Goal: Transaction & Acquisition: Purchase product/service

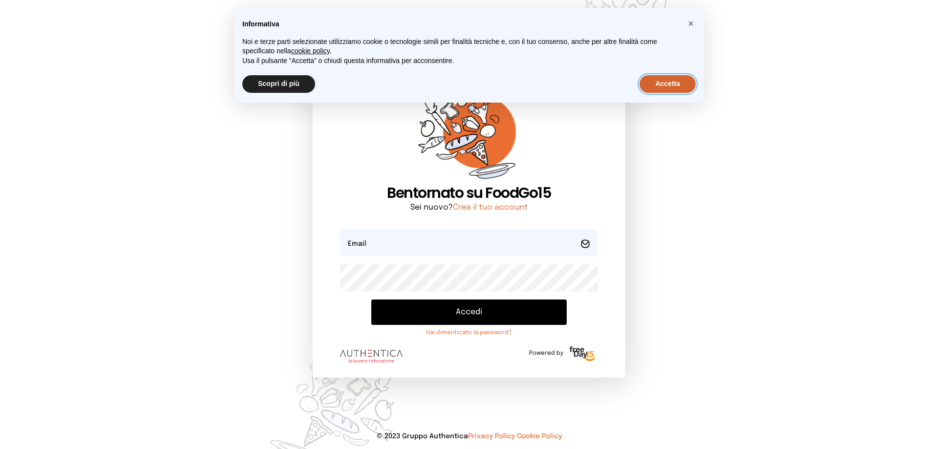
click at [671, 82] on button "Accetta" at bounding box center [667, 84] width 56 height 18
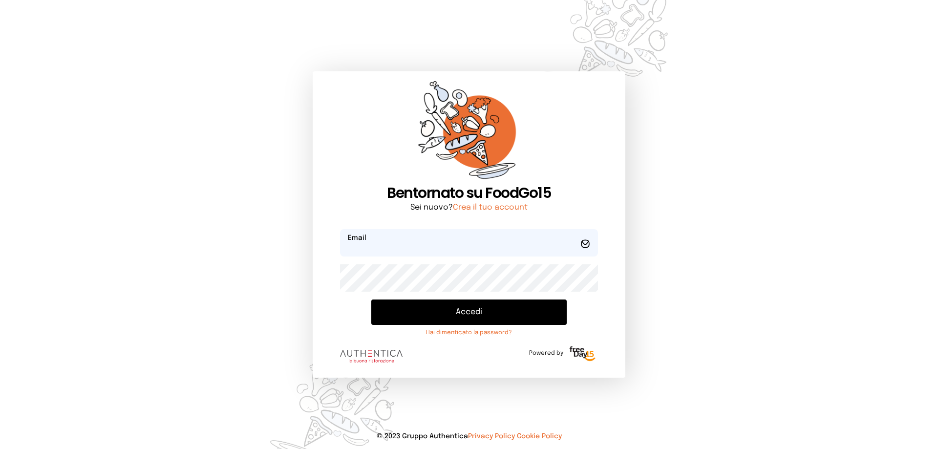
click at [430, 250] on input "email" at bounding box center [469, 242] width 258 height 27
type input "**********"
click at [455, 306] on button "Accedi" at bounding box center [468, 311] width 195 height 25
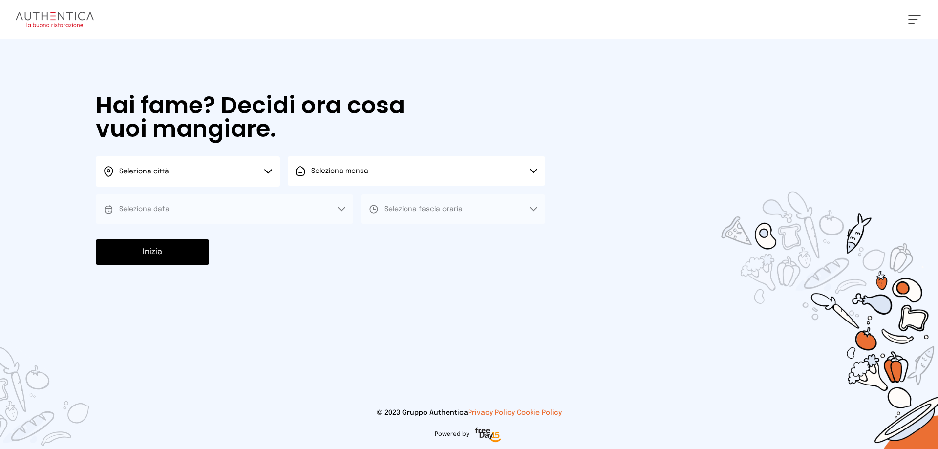
click at [273, 175] on button "Seleziona città" at bounding box center [188, 171] width 184 height 30
click at [261, 193] on li "Terni" at bounding box center [188, 200] width 184 height 26
click at [319, 181] on button "Seleziona mensa" at bounding box center [416, 170] width 257 height 29
drag, startPoint x: 323, startPoint y: 197, endPoint x: 312, endPoint y: 210, distance: 17.0
click at [323, 198] on span "Mensa interna" at bounding box center [342, 198] width 63 height 10
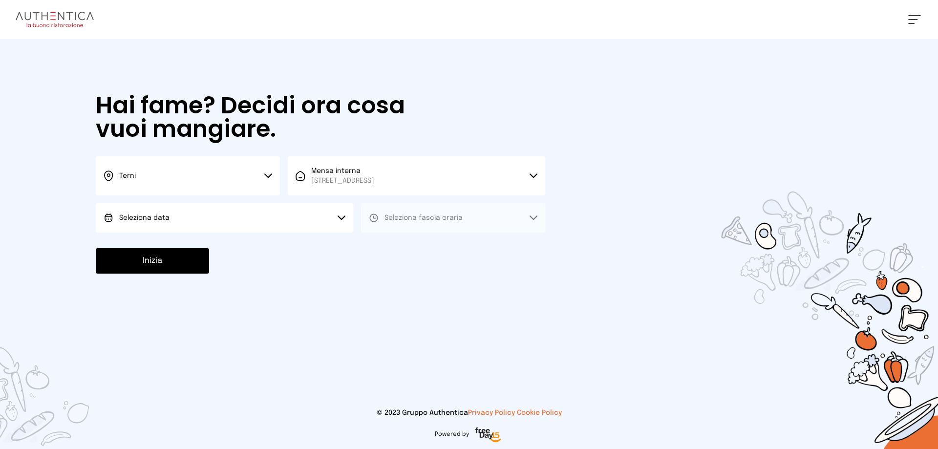
click at [292, 217] on button "Seleziona data" at bounding box center [224, 217] width 257 height 29
click at [283, 236] on li "[DATE], [DATE]" at bounding box center [224, 244] width 257 height 25
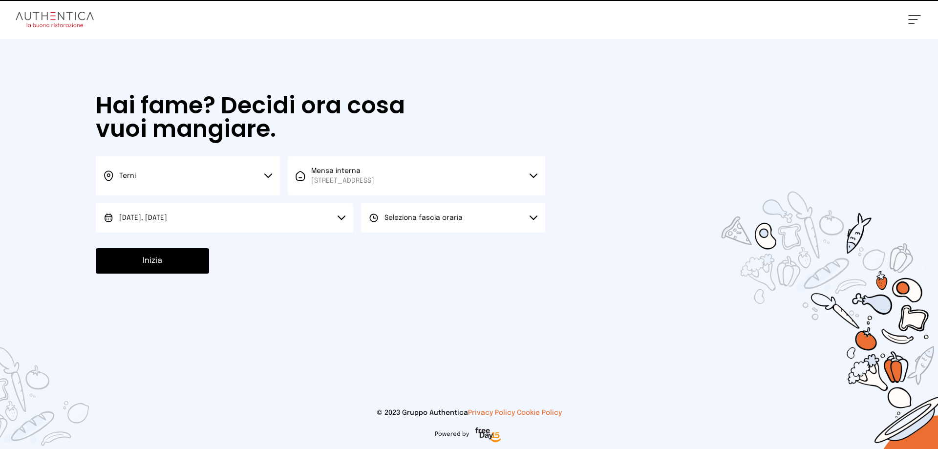
click at [369, 216] on icon at bounding box center [374, 218] width 10 height 10
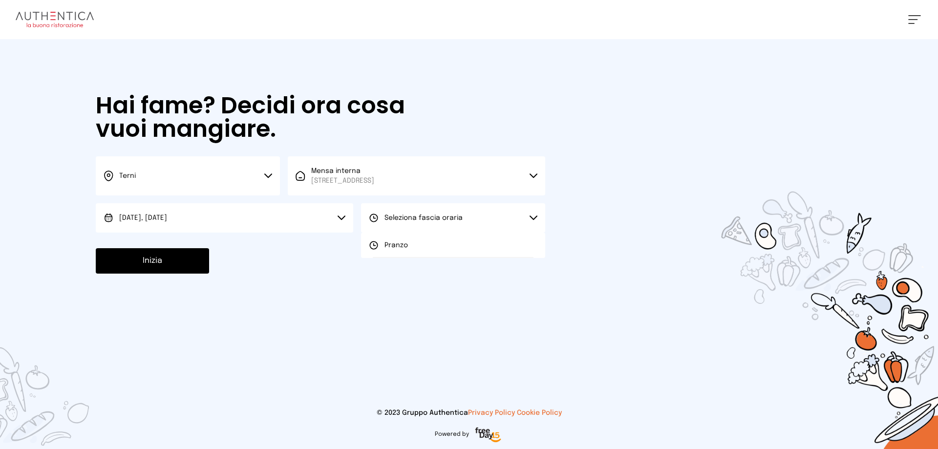
click at [376, 240] on li "Pranzo" at bounding box center [453, 244] width 184 height 25
click at [154, 272] on button "Inizia" at bounding box center [152, 260] width 113 height 25
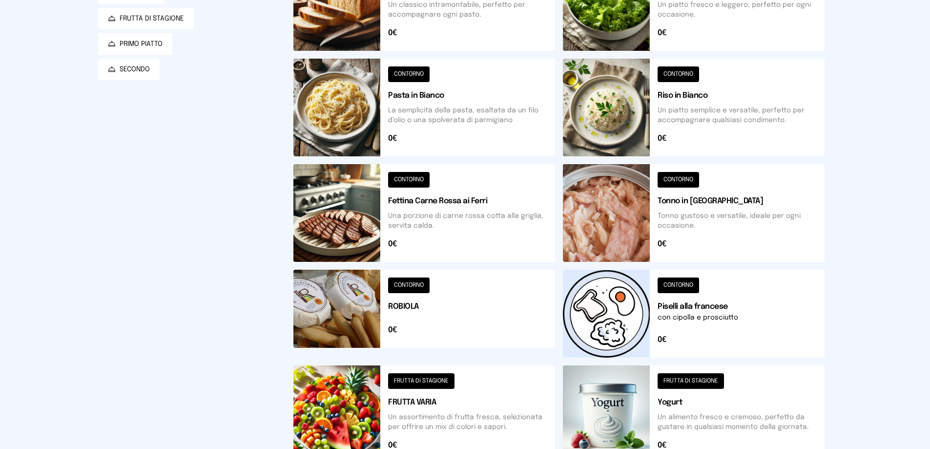
scroll to position [47, 0]
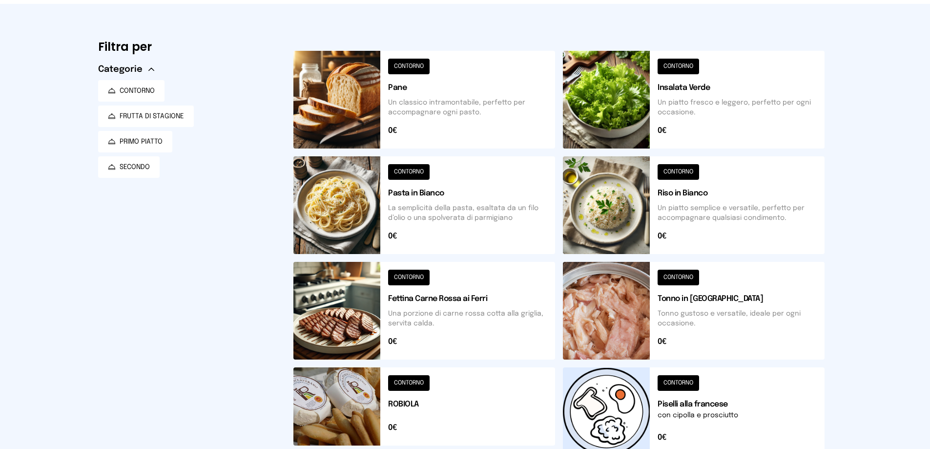
click at [665, 67] on button at bounding box center [694, 100] width 262 height 98
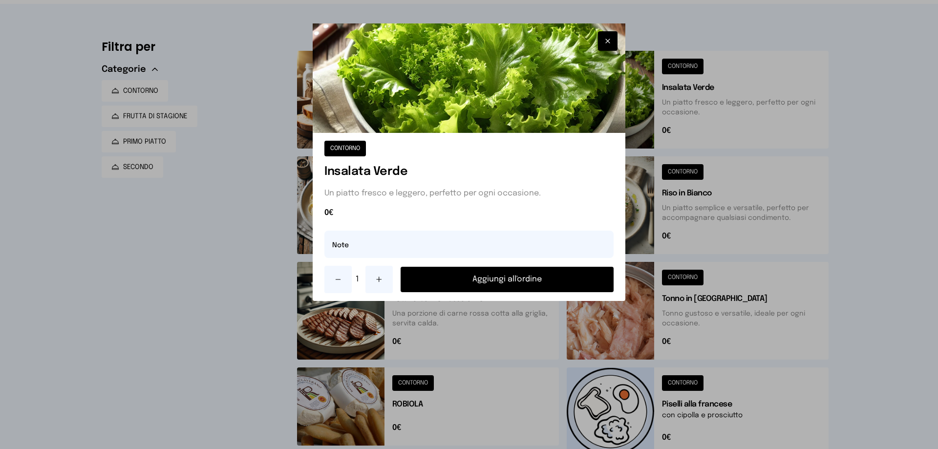
click at [516, 276] on button "Aggiungi all'ordine" at bounding box center [506, 279] width 213 height 25
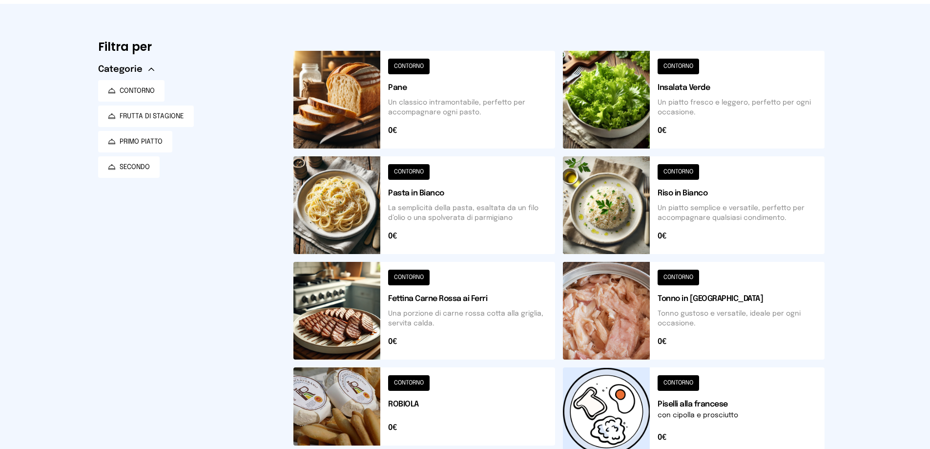
scroll to position [0, 0]
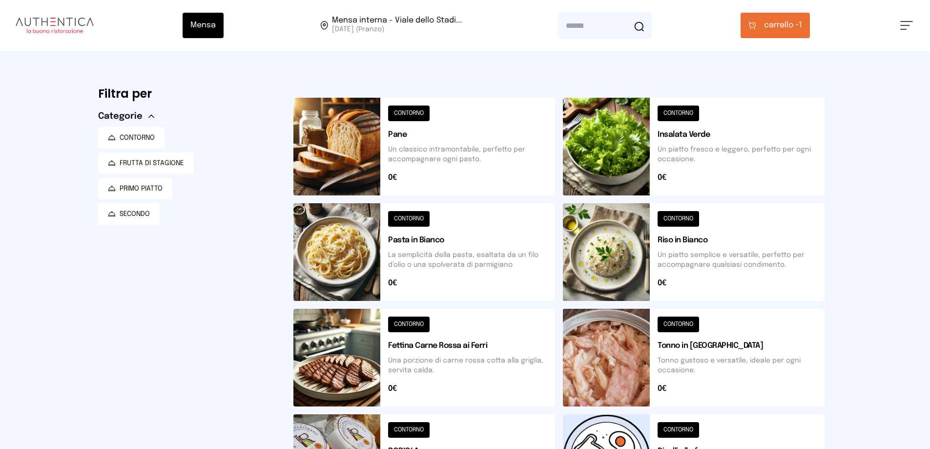
click at [773, 21] on span "carrello •" at bounding box center [781, 26] width 35 height 12
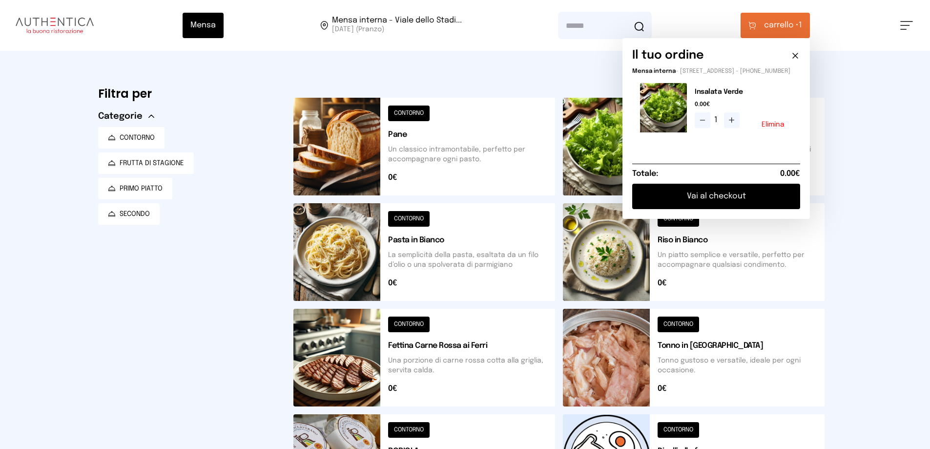
click at [717, 208] on button "Vai al checkout" at bounding box center [716, 196] width 168 height 25
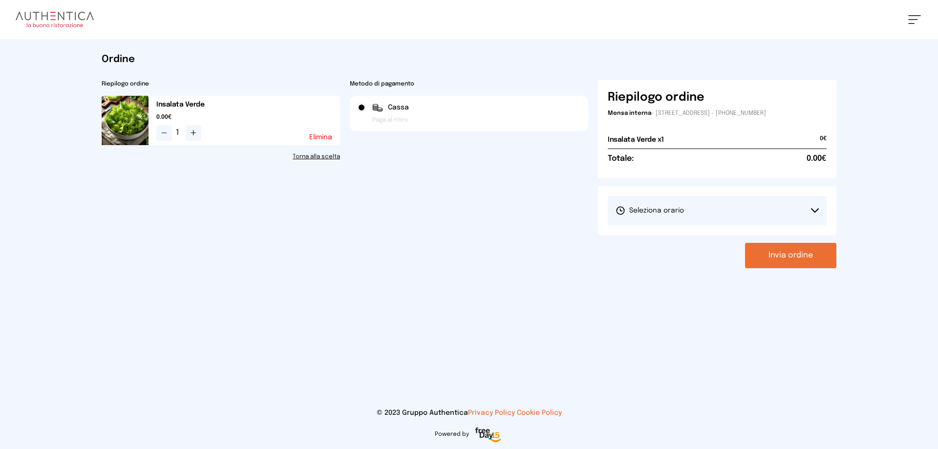
click at [813, 210] on icon at bounding box center [814, 210] width 7 height 3
click at [800, 233] on li "1° Turno (13:00 - 15:00)" at bounding box center [716, 237] width 219 height 25
click at [804, 256] on button "Invia ordine" at bounding box center [790, 255] width 91 height 25
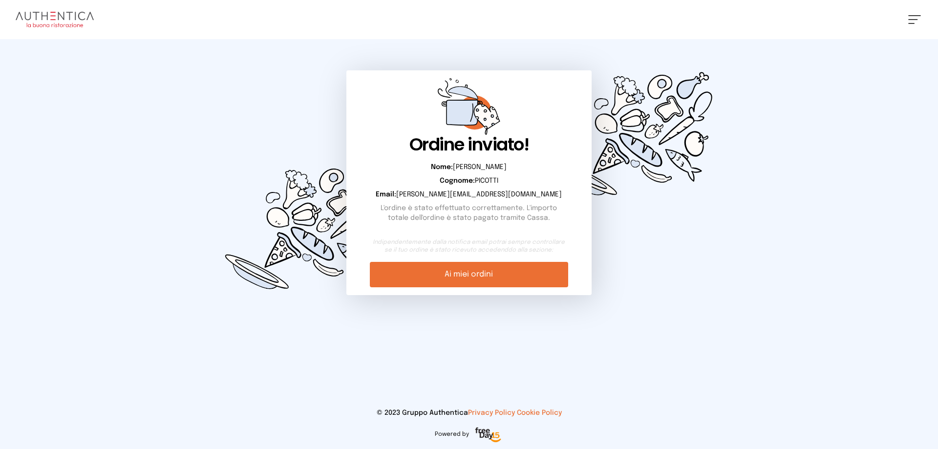
click at [483, 276] on link "Ai miei ordini" at bounding box center [469, 274] width 198 height 25
